Goal: Information Seeking & Learning: Learn about a topic

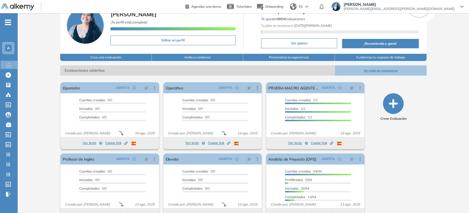
scroll to position [44, 0]
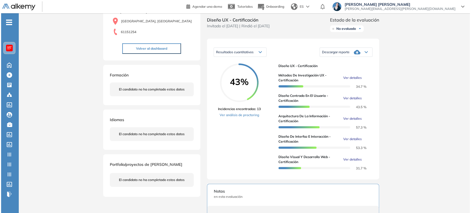
scroll to position [61, 0]
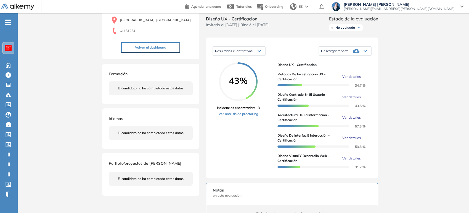
click at [351, 79] on span "Ver detalles" at bounding box center [351, 76] width 18 height 5
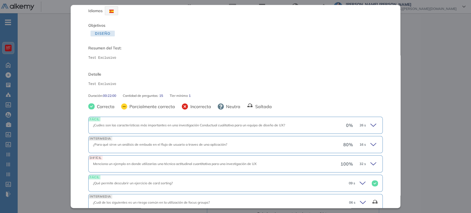
scroll to position [31, 0]
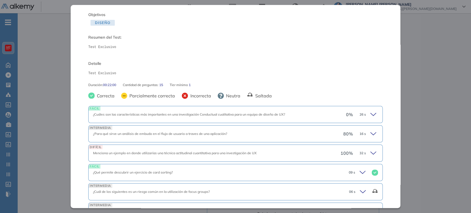
click at [370, 114] on icon at bounding box center [374, 115] width 8 height 8
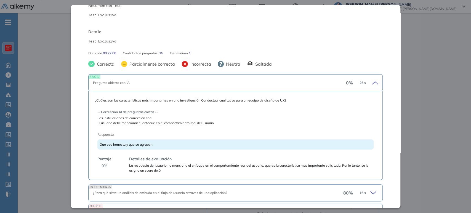
scroll to position [61, 0]
click at [371, 80] on icon at bounding box center [374, 84] width 8 height 8
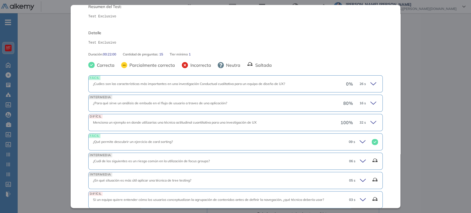
click at [370, 103] on icon at bounding box center [374, 103] width 8 height 8
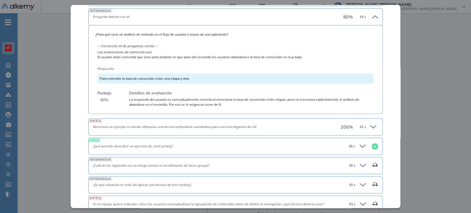
scroll to position [153, 0]
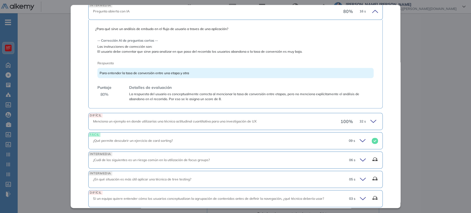
click at [373, 119] on icon at bounding box center [374, 122] width 8 height 8
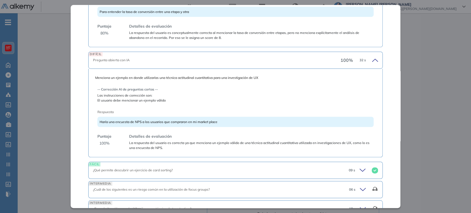
scroll to position [306, 0]
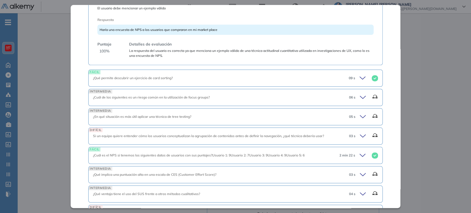
click at [360, 78] on icon at bounding box center [363, 78] width 6 height 2
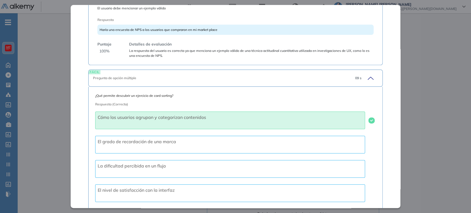
scroll to position [276, 0]
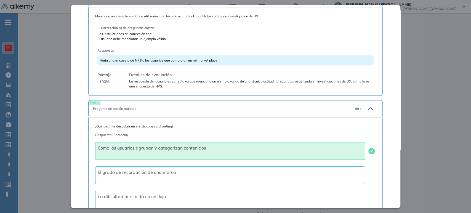
click at [367, 107] on icon at bounding box center [370, 109] width 8 height 8
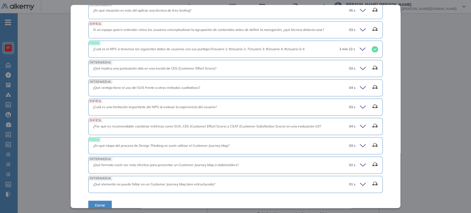
scroll to position [419, 0]
